Goal: Navigation & Orientation: Find specific page/section

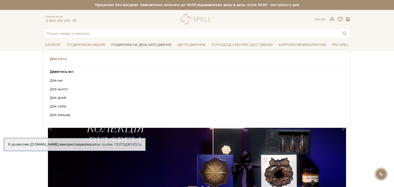
click at [127, 47] on link "Подарунки на День народження" at bounding box center [141, 45] width 64 height 8
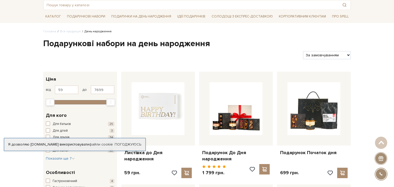
scroll to position [28, 0]
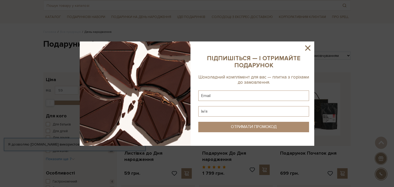
click at [302, 49] on sys-column-static at bounding box center [253, 93] width 121 height 104
click at [305, 48] on icon at bounding box center [307, 47] width 9 height 9
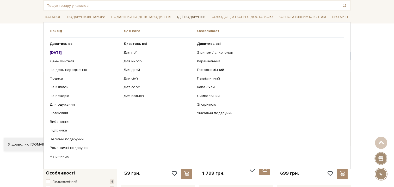
click at [190, 18] on link "Ідеї подарунків" at bounding box center [191, 17] width 32 height 8
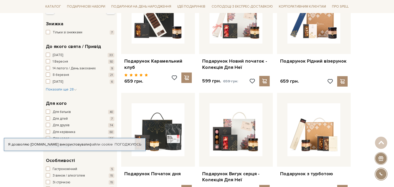
scroll to position [128, 0]
